Goal: Task Accomplishment & Management: Use online tool/utility

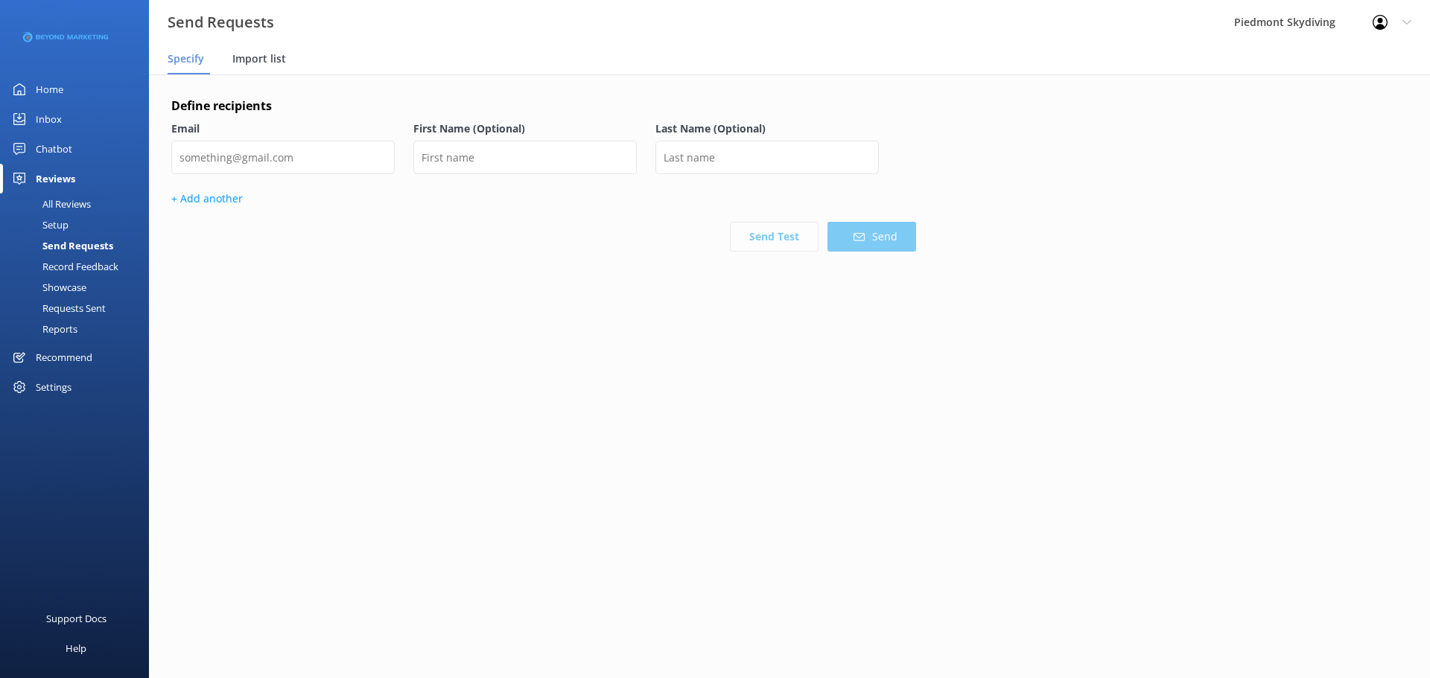
click at [241, 51] on div "Import list" at bounding box center [262, 60] width 60 height 30
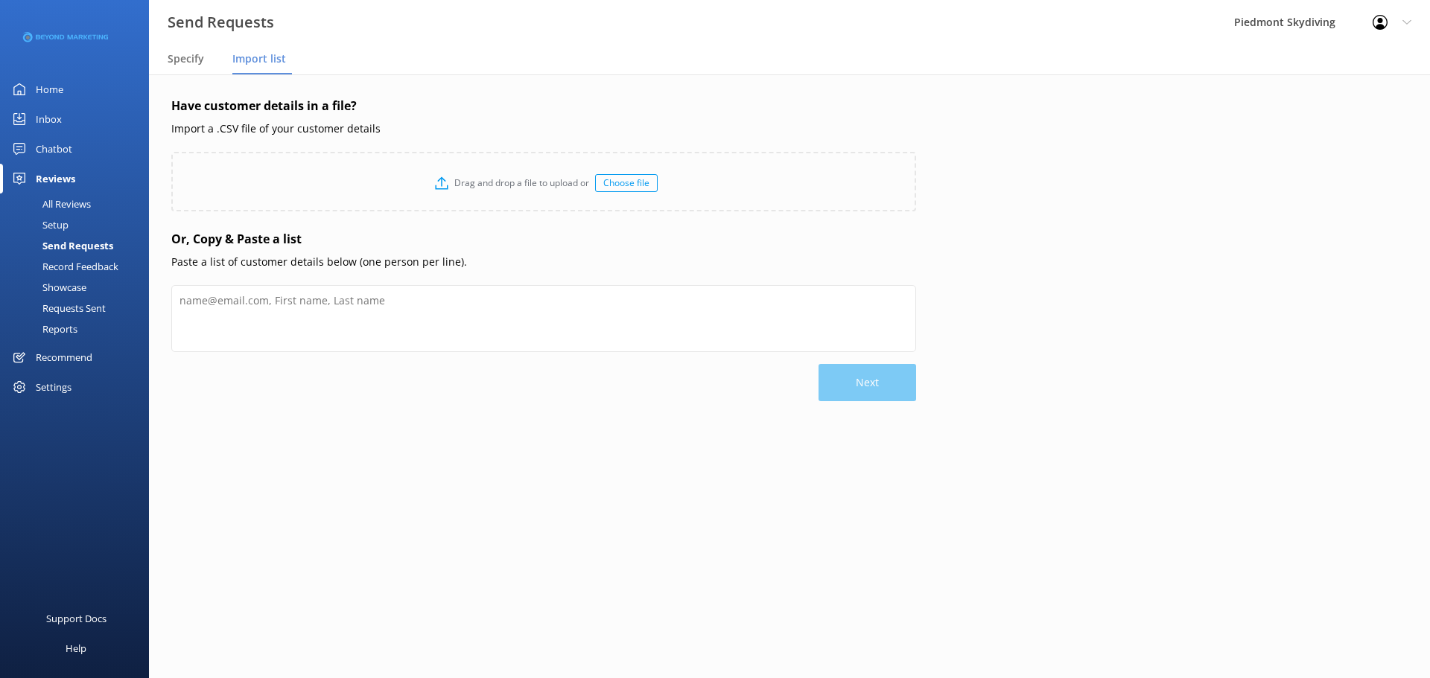
click at [625, 190] on div "Choose file" at bounding box center [626, 183] width 63 height 18
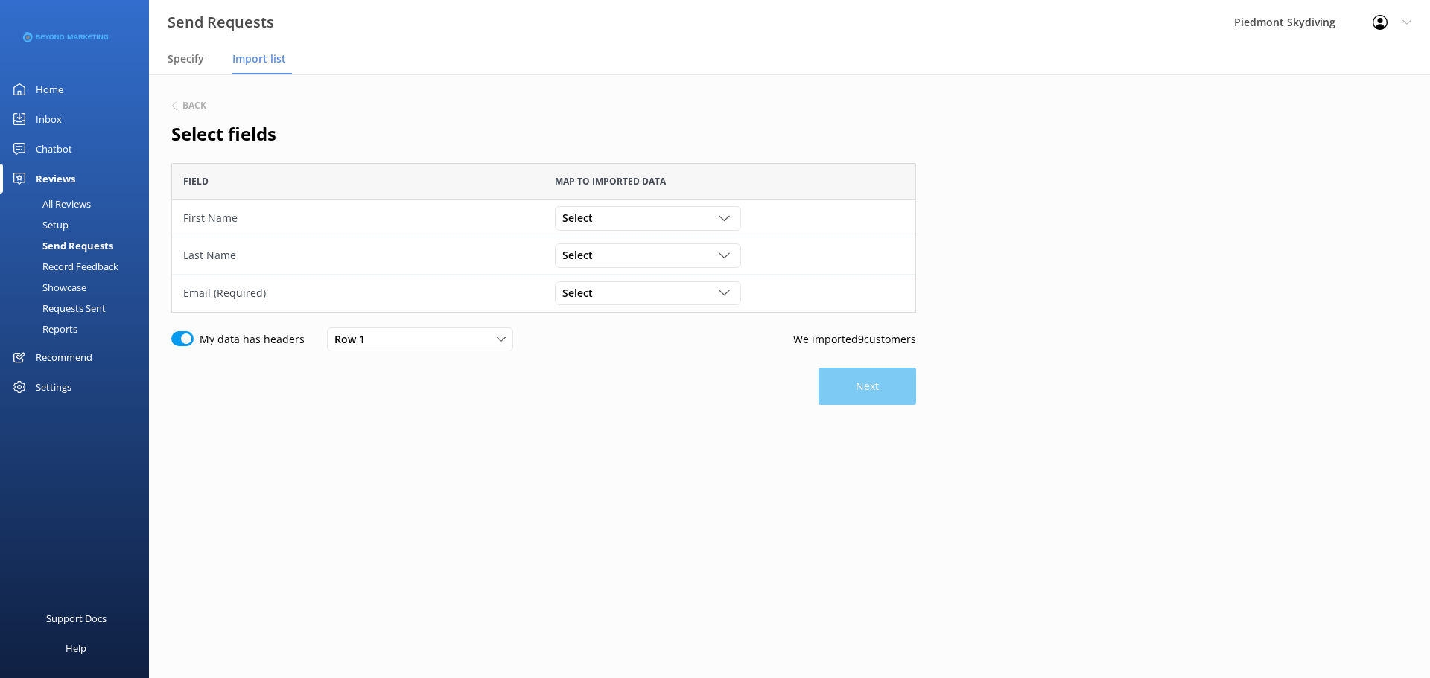
scroll to position [139, 733]
click at [728, 213] on icon "grid" at bounding box center [724, 218] width 11 height 11
click at [684, 331] on link "First Name" at bounding box center [648, 340] width 184 height 30
click at [719, 251] on icon "grid" at bounding box center [724, 255] width 11 height 11
click at [650, 405] on link "Last Name" at bounding box center [648, 407] width 184 height 30
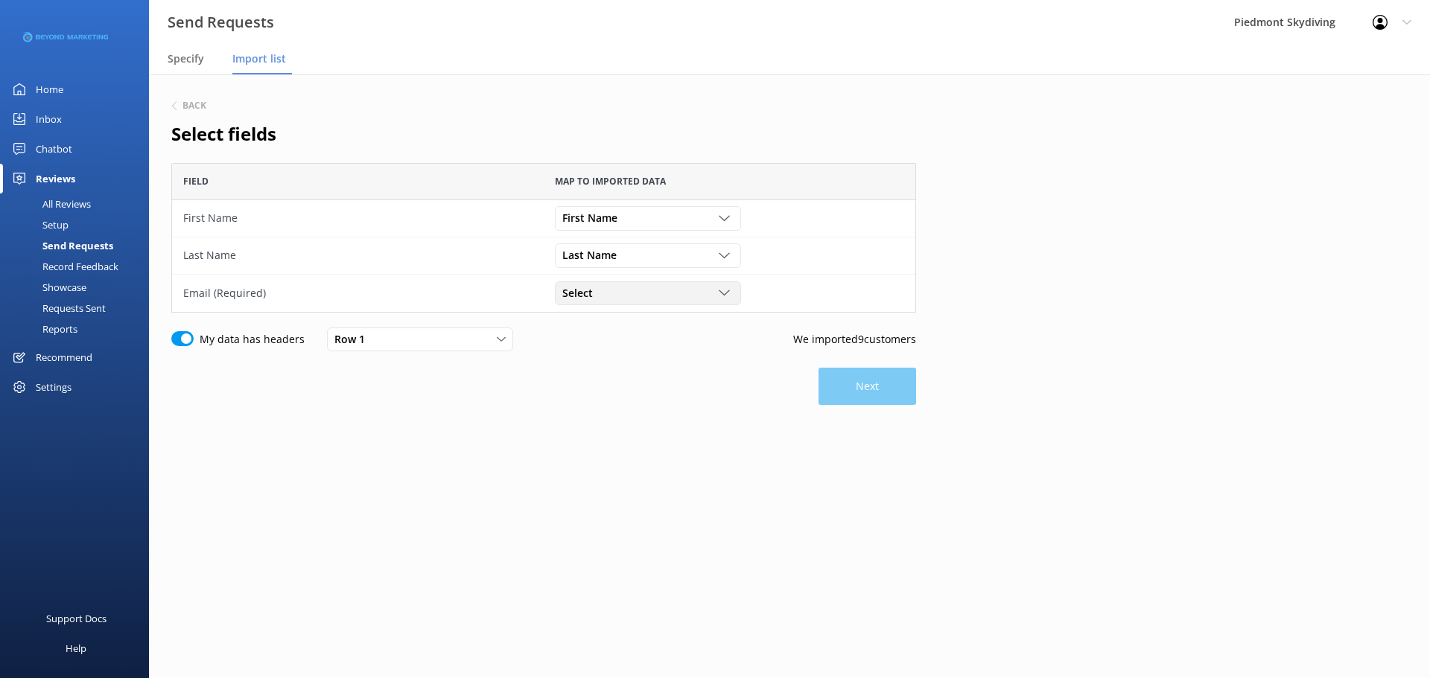
click at [733, 288] on div "grid" at bounding box center [726, 292] width 15 height 11
click at [683, 389] on link "Email" at bounding box center [648, 395] width 184 height 30
click at [847, 395] on button "Next" at bounding box center [867, 386] width 98 height 37
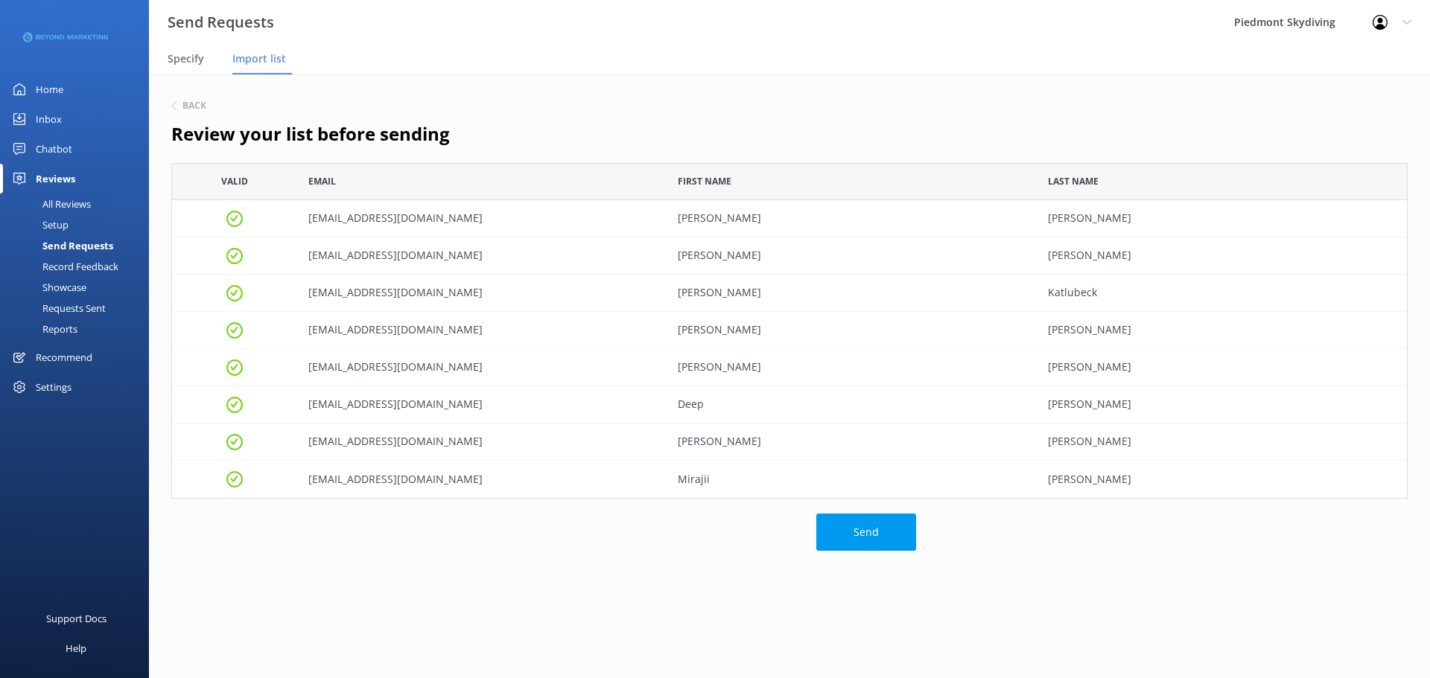
scroll to position [325, 1225]
click at [871, 532] on button "Send" at bounding box center [866, 532] width 100 height 37
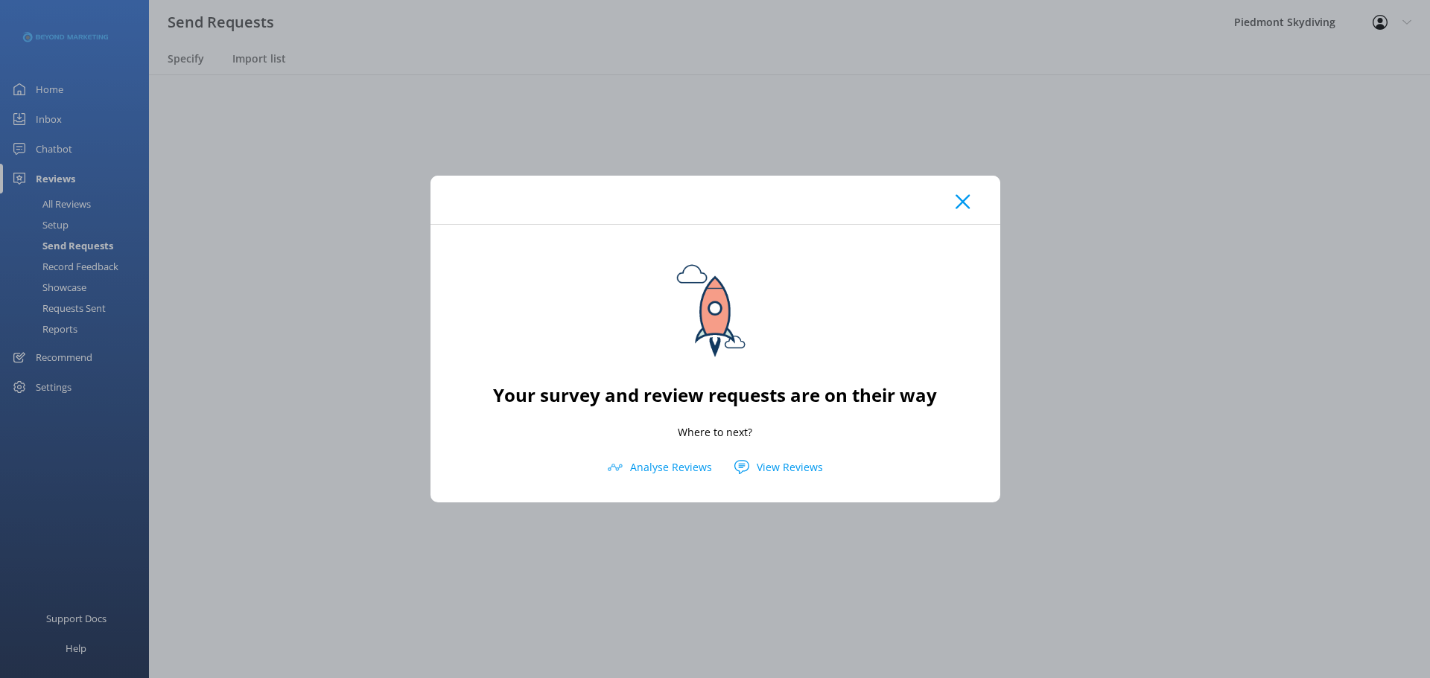
click at [958, 196] on icon at bounding box center [962, 201] width 14 height 15
